Goal: Find specific page/section: Find specific page/section

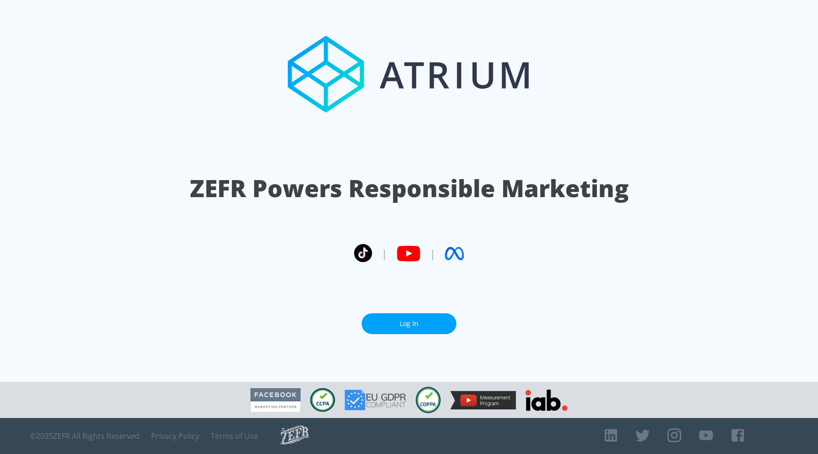
click at [417, 328] on link "Log In" at bounding box center [409, 323] width 95 height 21
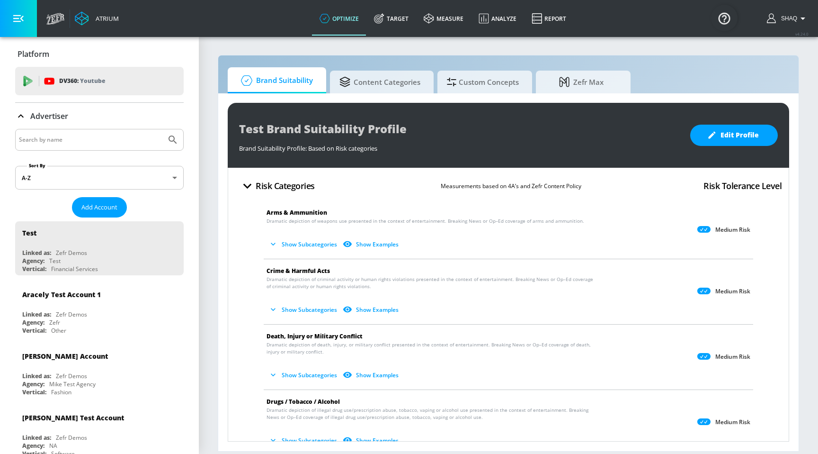
click at [767, 19] on div "Shaq" at bounding box center [788, 18] width 51 height 37
click at [772, 18] on icon "button" at bounding box center [771, 17] width 9 height 9
click at [703, 15] on div at bounding box center [409, 227] width 818 height 454
click at [442, 10] on link "measure" at bounding box center [443, 18] width 55 height 34
